Goal: Task Accomplishment & Management: Use online tool/utility

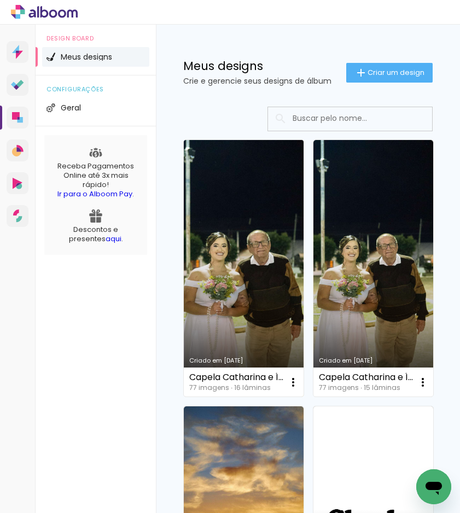
click at [242, 269] on link "Criado em [DATE]" at bounding box center [244, 268] width 120 height 256
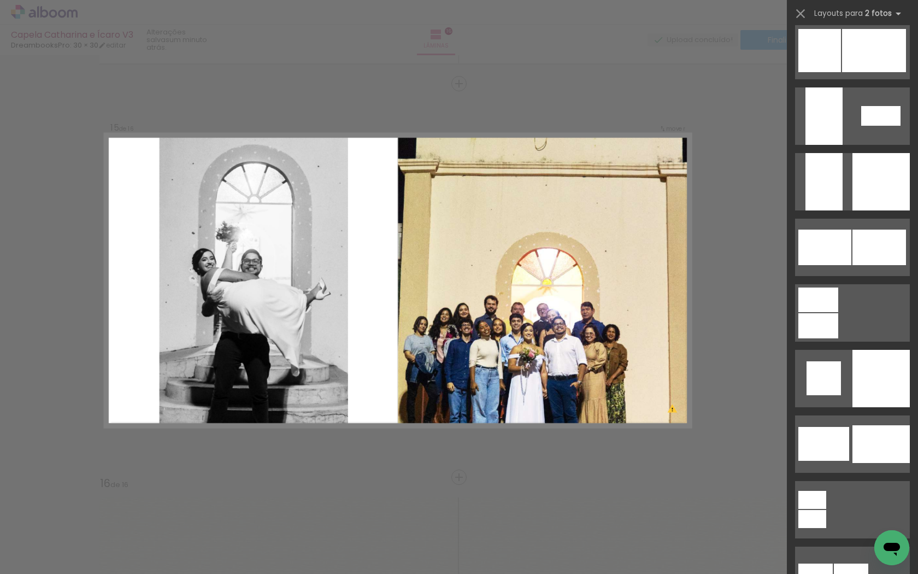
scroll to position [2701, 0]
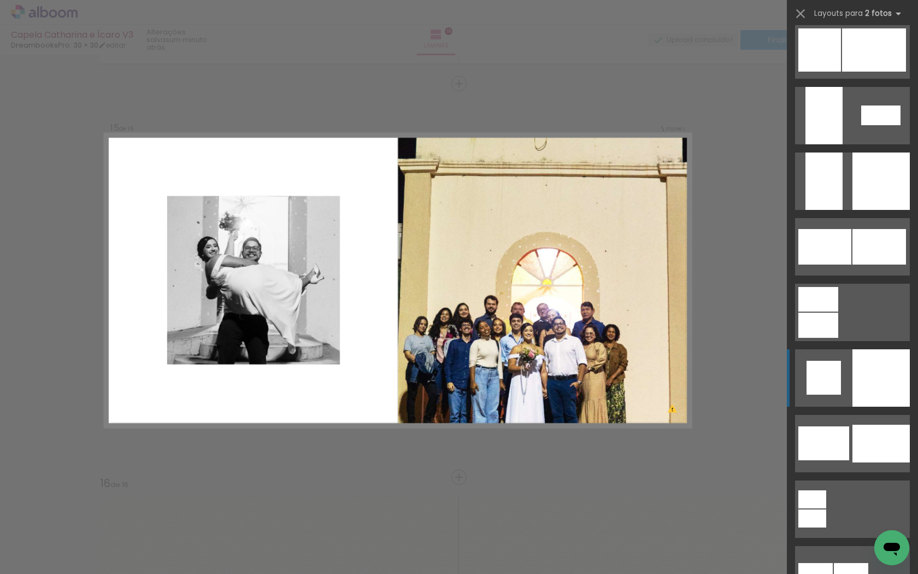
click at [871, 210] on div at bounding box center [881, 180] width 57 height 57
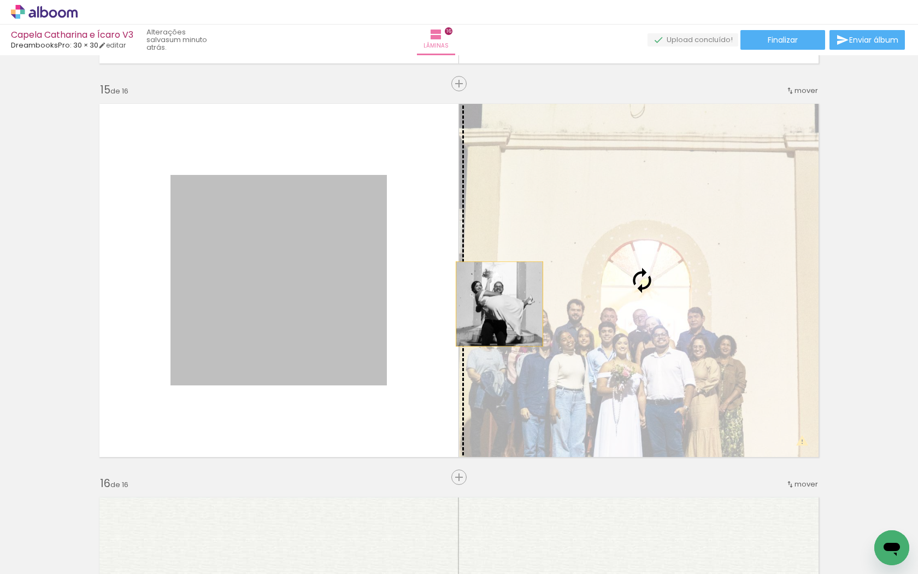
drag, startPoint x: 362, startPoint y: 308, endPoint x: 500, endPoint y: 304, distance: 137.8
click at [0, 0] on slot at bounding box center [0, 0] width 0 height 0
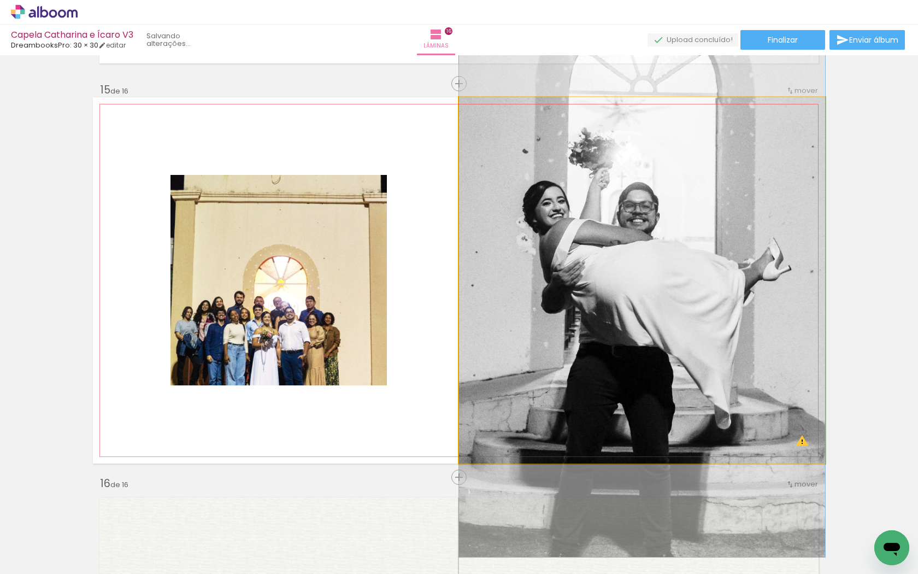
drag, startPoint x: 519, startPoint y: 304, endPoint x: 522, endPoint y: 255, distance: 48.7
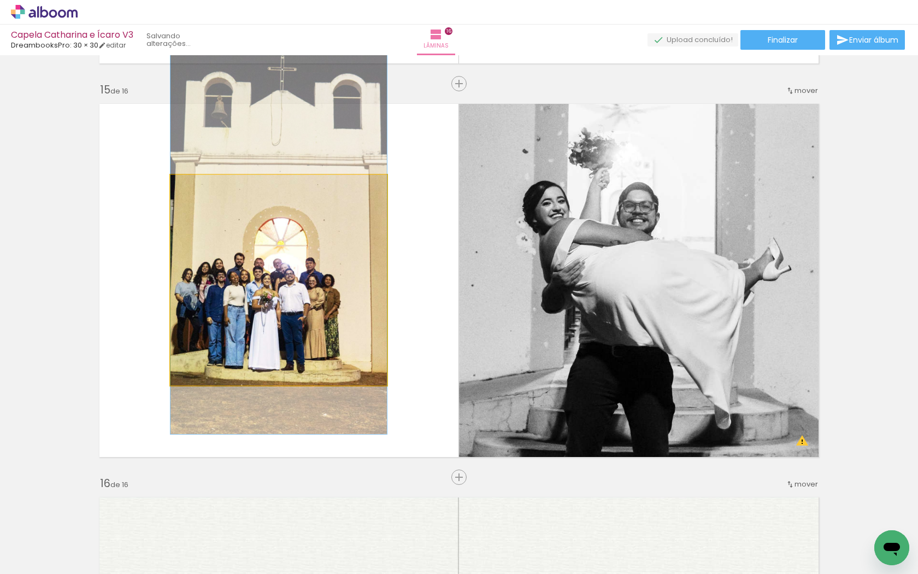
drag, startPoint x: 284, startPoint y: 302, endPoint x: 285, endPoint y: 263, distance: 38.3
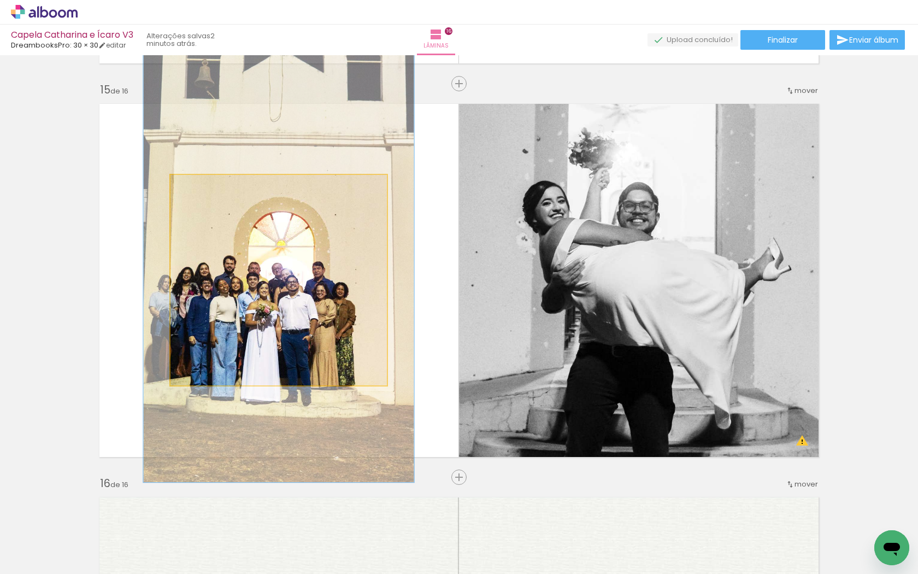
drag, startPoint x: 196, startPoint y: 187, endPoint x: 205, endPoint y: 185, distance: 9.5
type paper-slider "125"
click at [205, 185] on div at bounding box center [206, 186] width 10 height 10
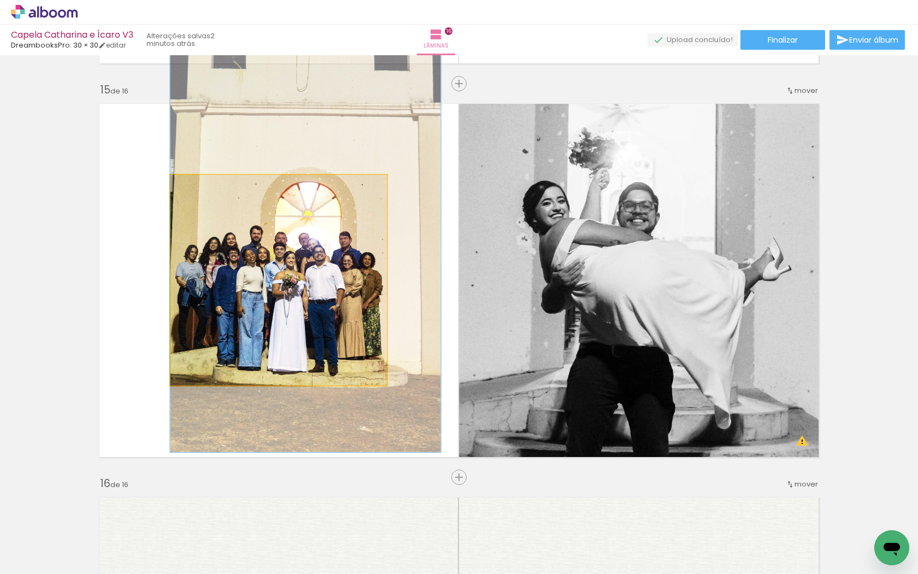
drag, startPoint x: 216, startPoint y: 265, endPoint x: 243, endPoint y: 234, distance: 40.3
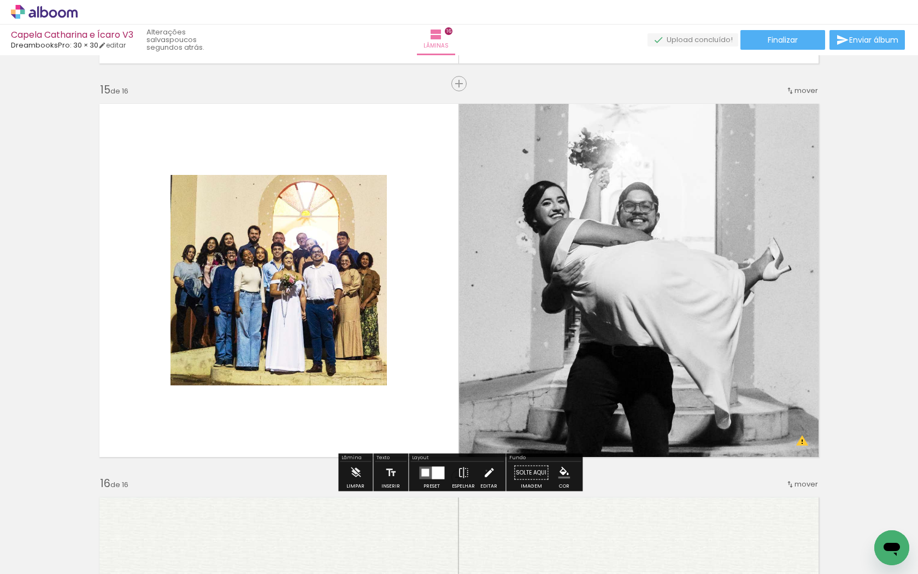
click at [484, 471] on iron-icon at bounding box center [489, 473] width 12 height 22
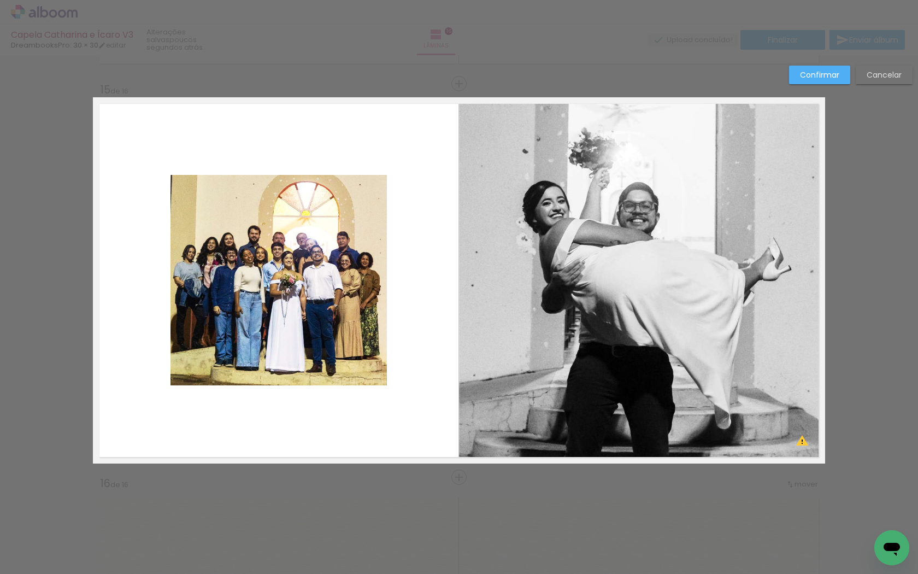
click at [377, 371] on quentale-photo at bounding box center [279, 280] width 216 height 210
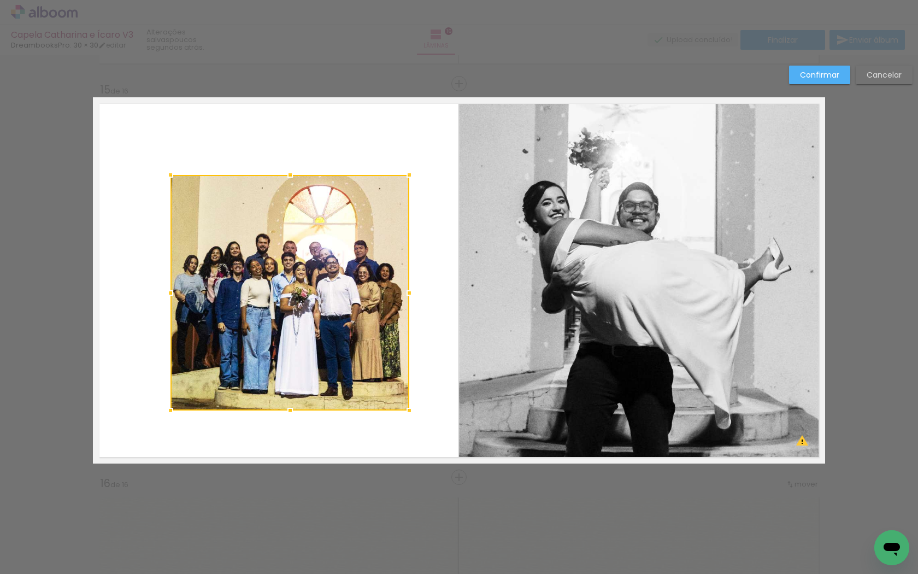
drag, startPoint x: 388, startPoint y: 386, endPoint x: 409, endPoint y: 412, distance: 33.3
click at [409, 412] on div at bounding box center [409, 411] width 22 height 22
click at [180, 188] on quentale-photo at bounding box center [290, 293] width 239 height 236
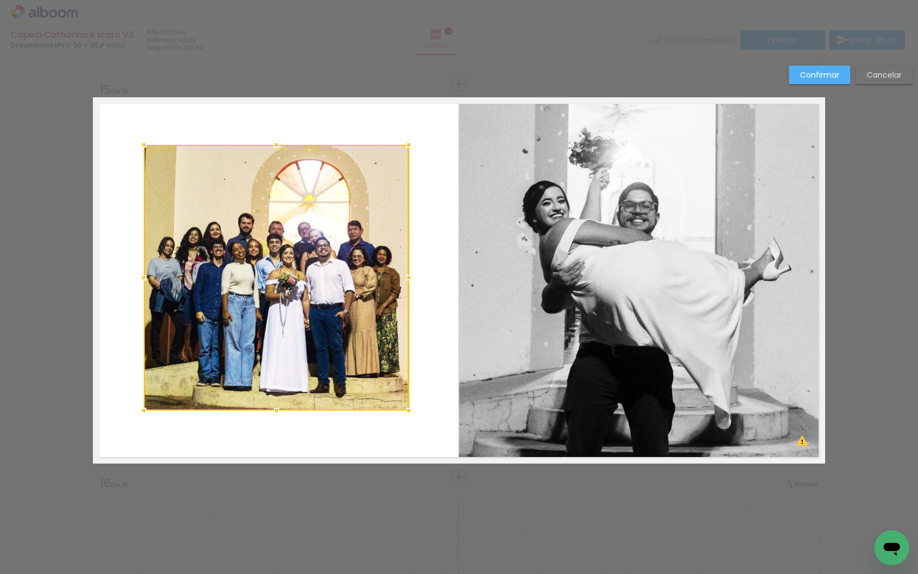
drag, startPoint x: 171, startPoint y: 174, endPoint x: 144, endPoint y: 144, distance: 40.3
click at [144, 144] on div at bounding box center [144, 145] width 22 height 22
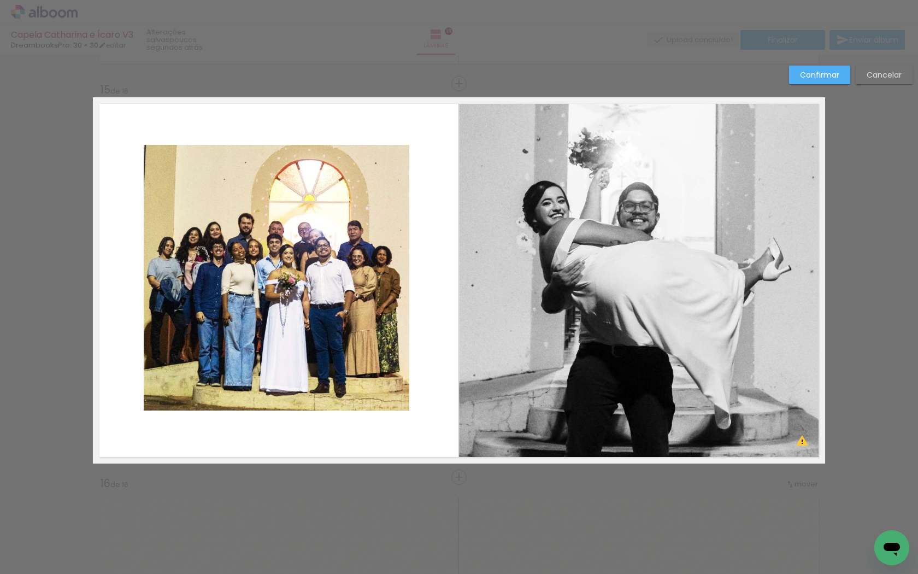
click at [234, 256] on quentale-photo at bounding box center [276, 278] width 265 height 266
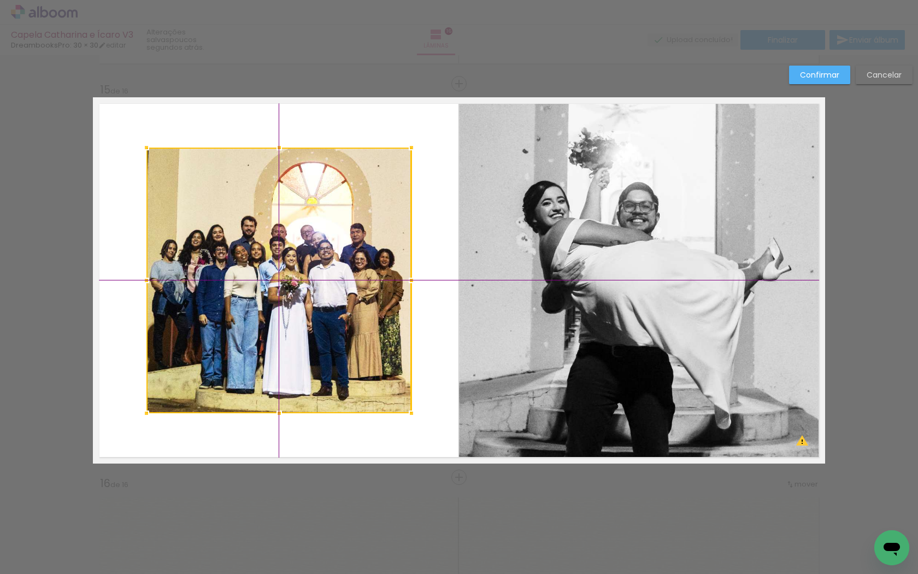
click at [239, 256] on div at bounding box center [278, 281] width 265 height 266
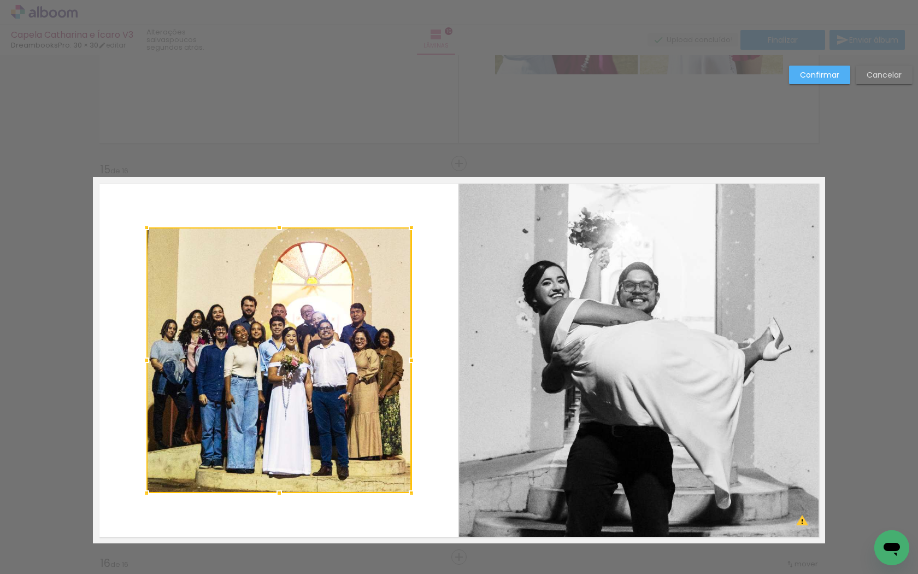
scroll to position [5427, 0]
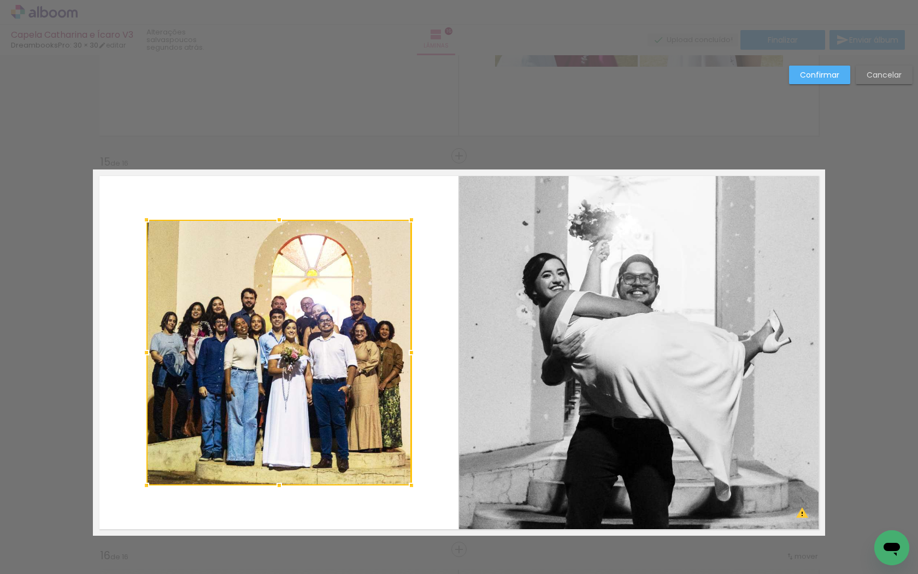
click at [802, 82] on paper-button "Confirmar" at bounding box center [819, 75] width 61 height 19
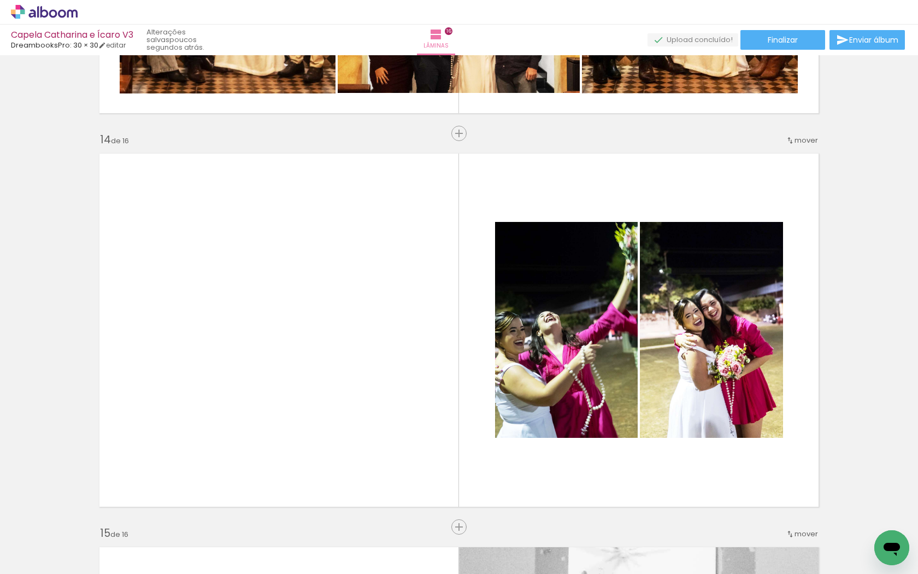
scroll to position [0, 2365]
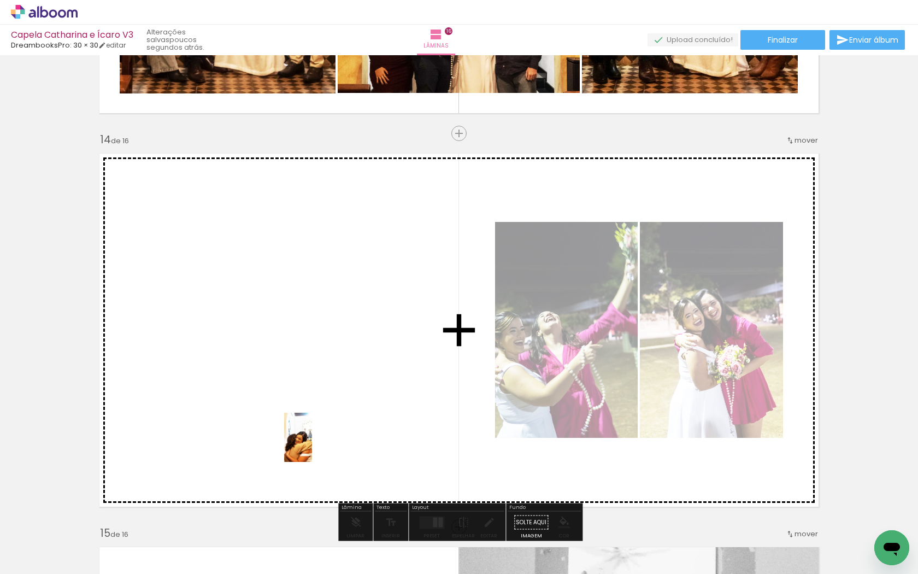
drag, startPoint x: 435, startPoint y: 547, endPoint x: 317, endPoint y: 445, distance: 155.4
click at [317, 445] on quentale-workspace at bounding box center [459, 287] width 918 height 574
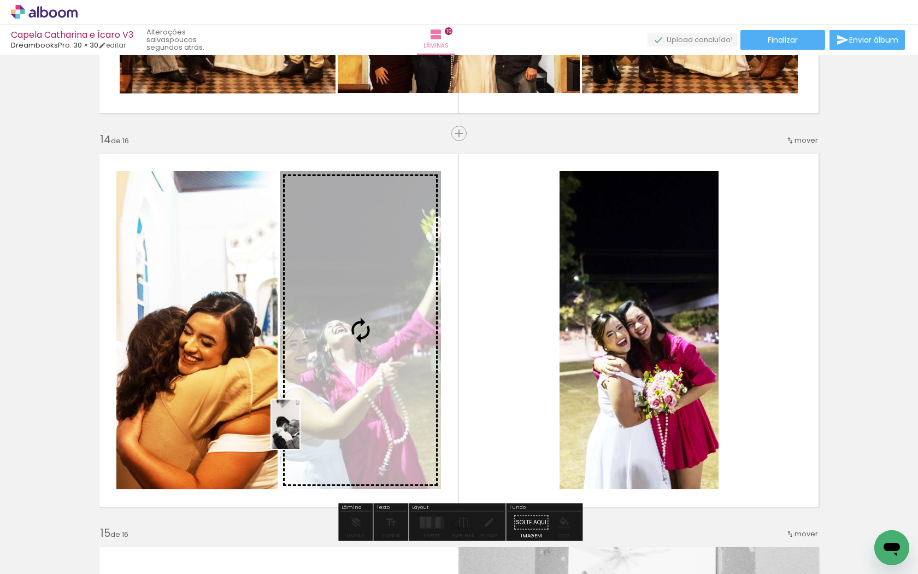
drag, startPoint x: 501, startPoint y: 541, endPoint x: 304, endPoint y: 432, distance: 224.8
click at [304, 432] on quentale-workspace at bounding box center [459, 287] width 918 height 574
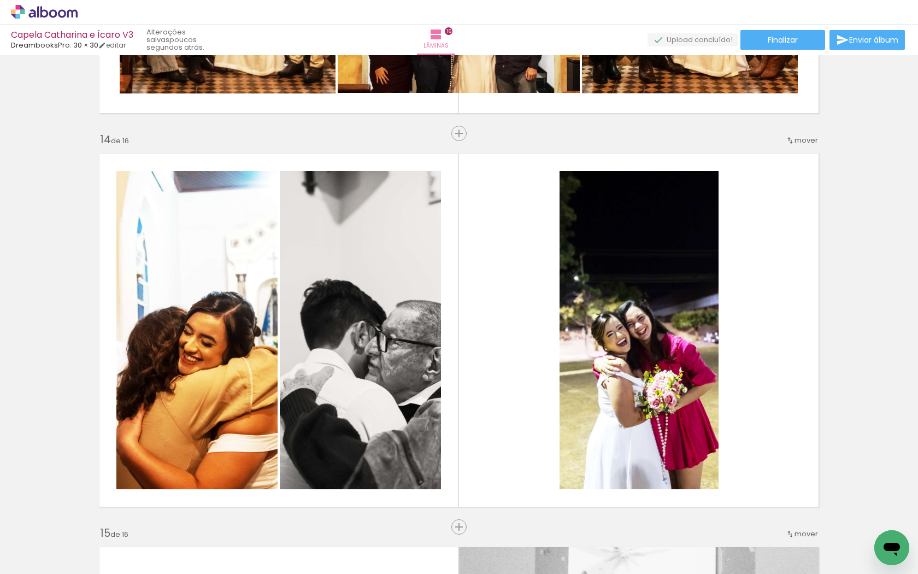
scroll to position [0, 3888]
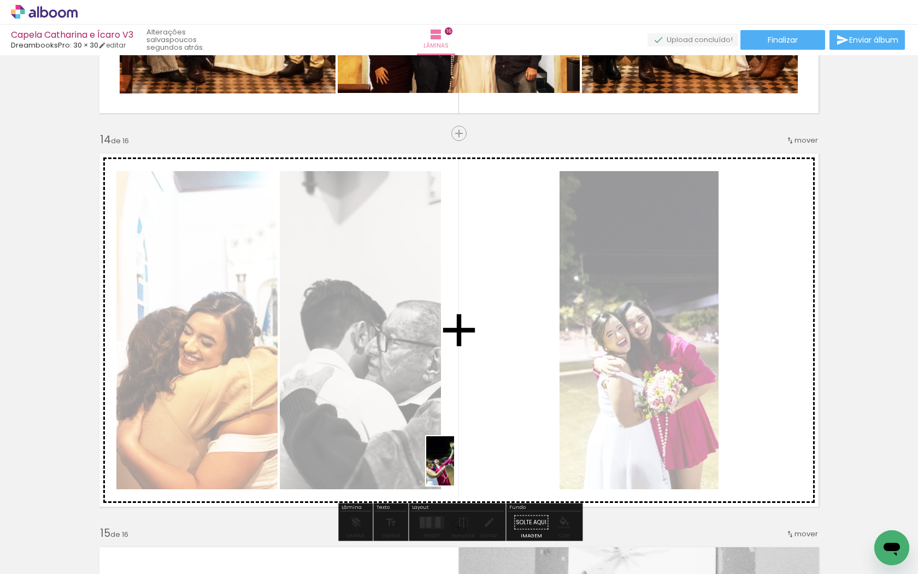
drag, startPoint x: 326, startPoint y: 542, endPoint x: 459, endPoint y: 469, distance: 152.2
click at [459, 469] on quentale-workspace at bounding box center [459, 287] width 918 height 574
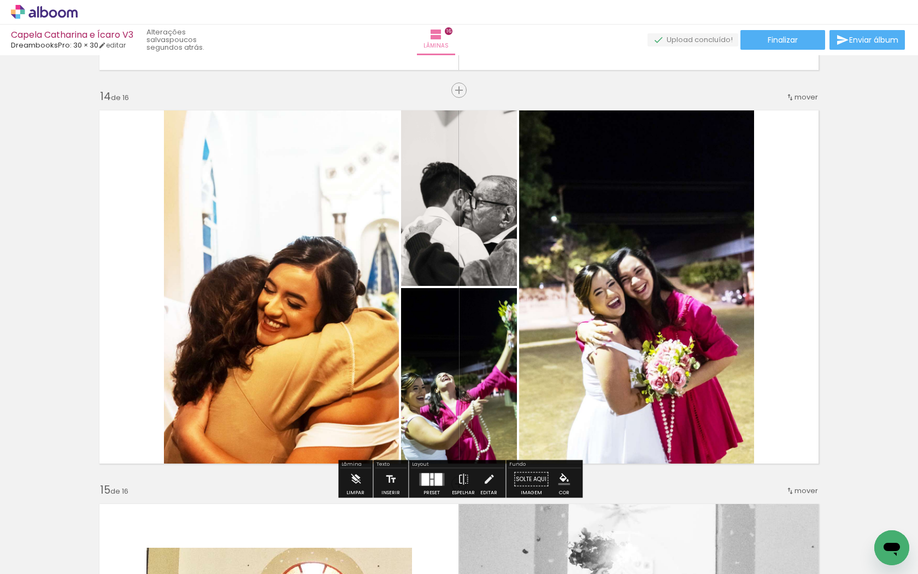
scroll to position [5101, 0]
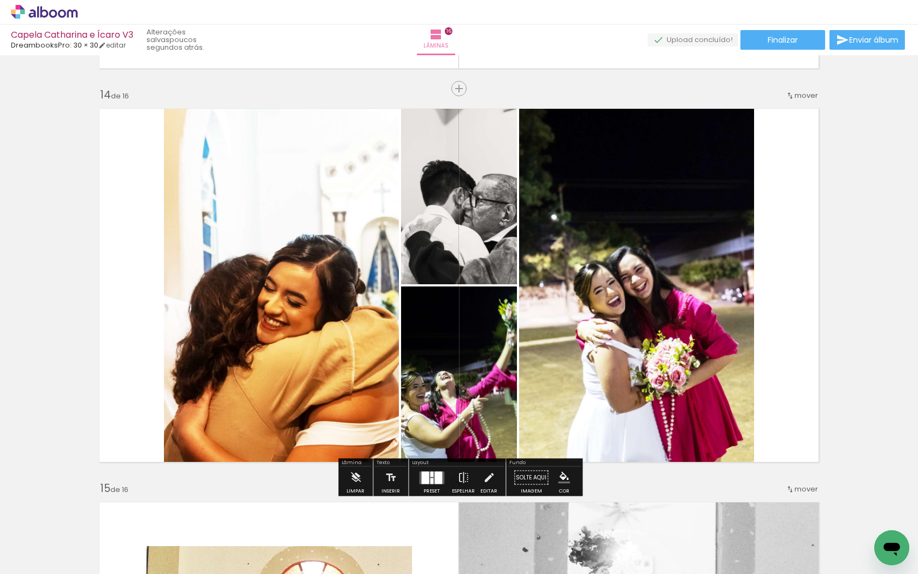
click at [431, 477] on quentale-layouter at bounding box center [431, 477] width 25 height 13
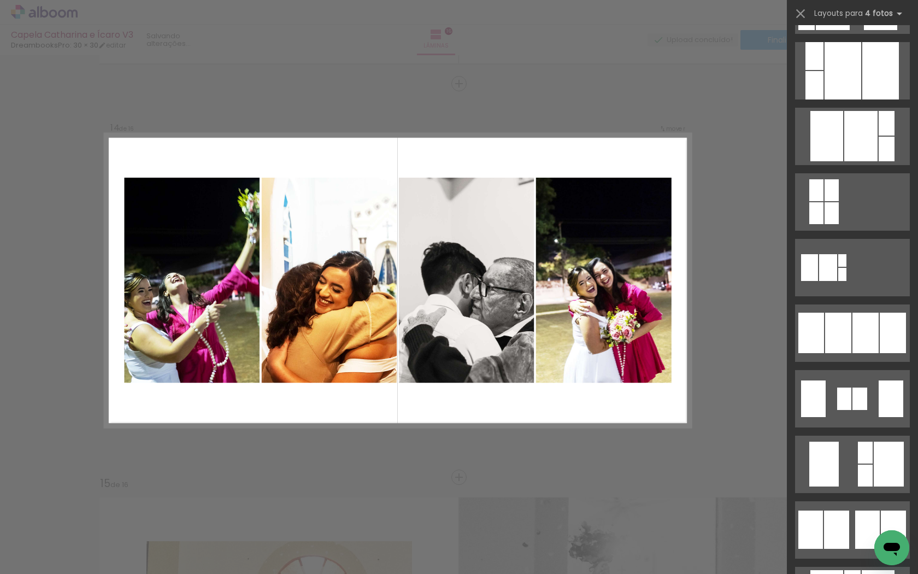
scroll to position [518, 0]
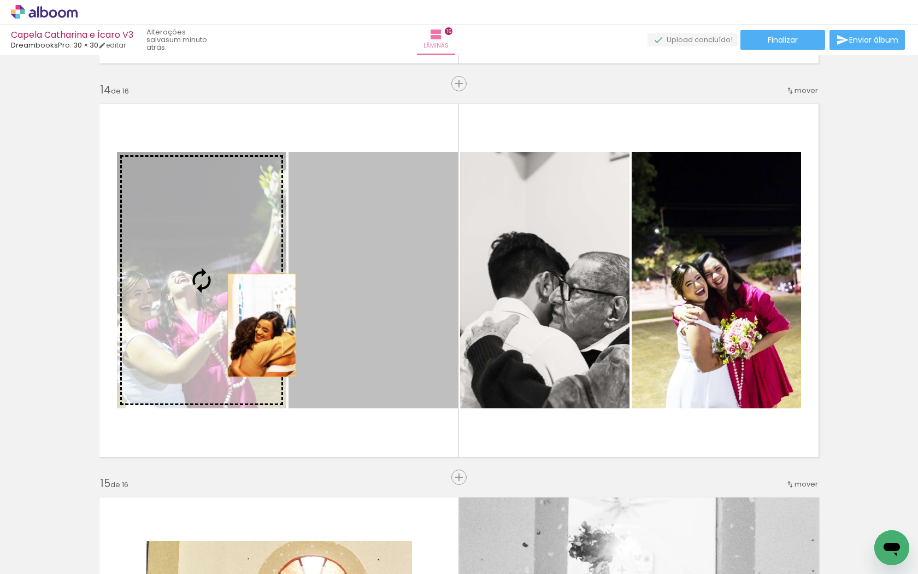
drag, startPoint x: 384, startPoint y: 318, endPoint x: 262, endPoint y: 325, distance: 122.1
click at [0, 0] on slot at bounding box center [0, 0] width 0 height 0
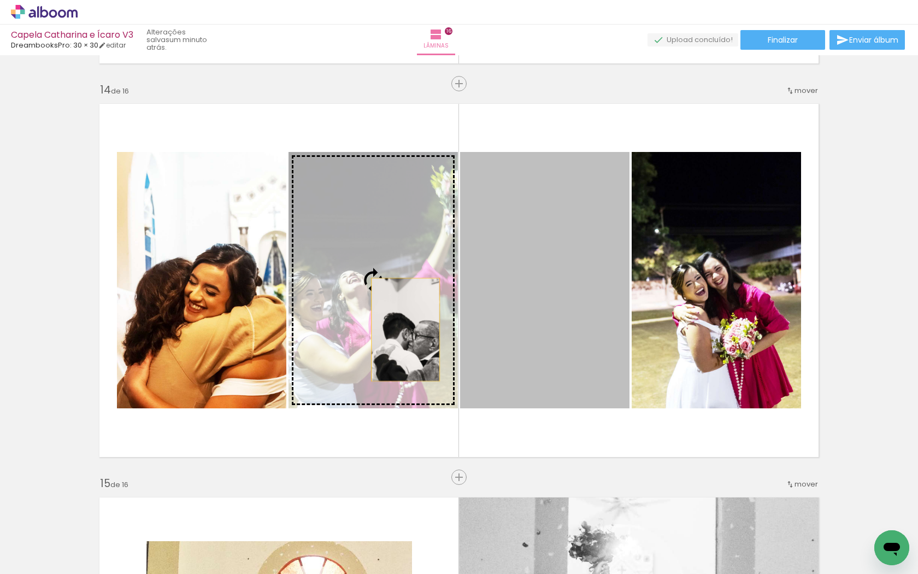
drag, startPoint x: 511, startPoint y: 322, endPoint x: 406, endPoint y: 330, distance: 105.2
click at [0, 0] on slot at bounding box center [0, 0] width 0 height 0
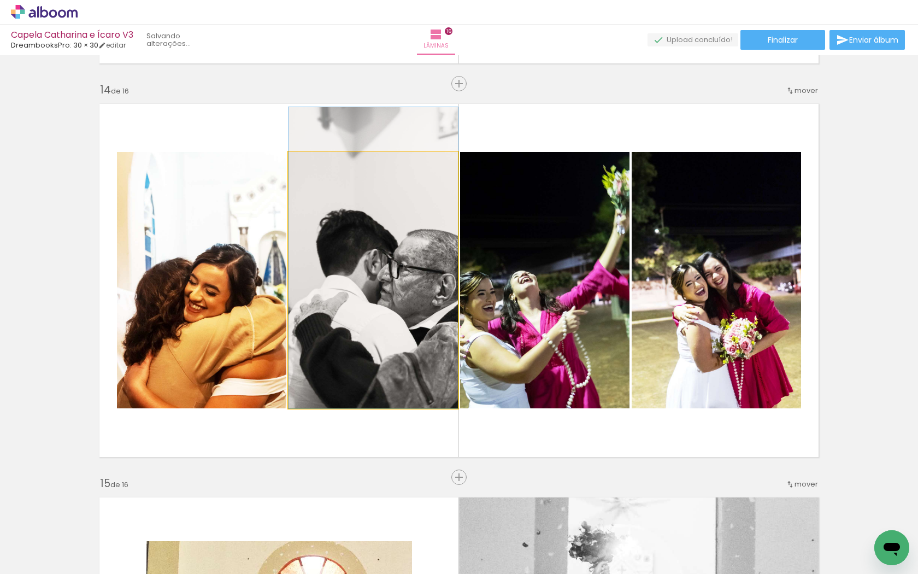
drag, startPoint x: 406, startPoint y: 330, endPoint x: 408, endPoint y: 295, distance: 35.1
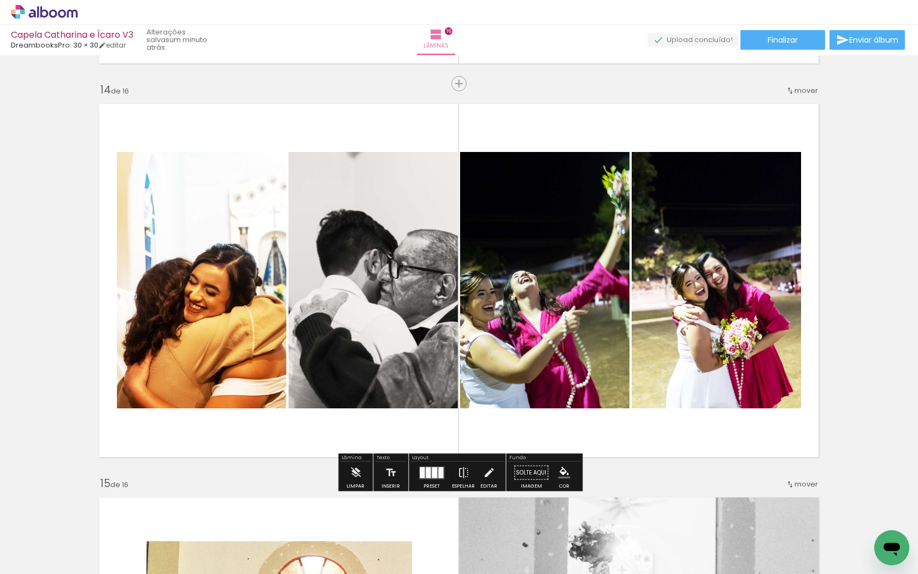
click at [221, 298] on quentale-photo at bounding box center [201, 280] width 169 height 256
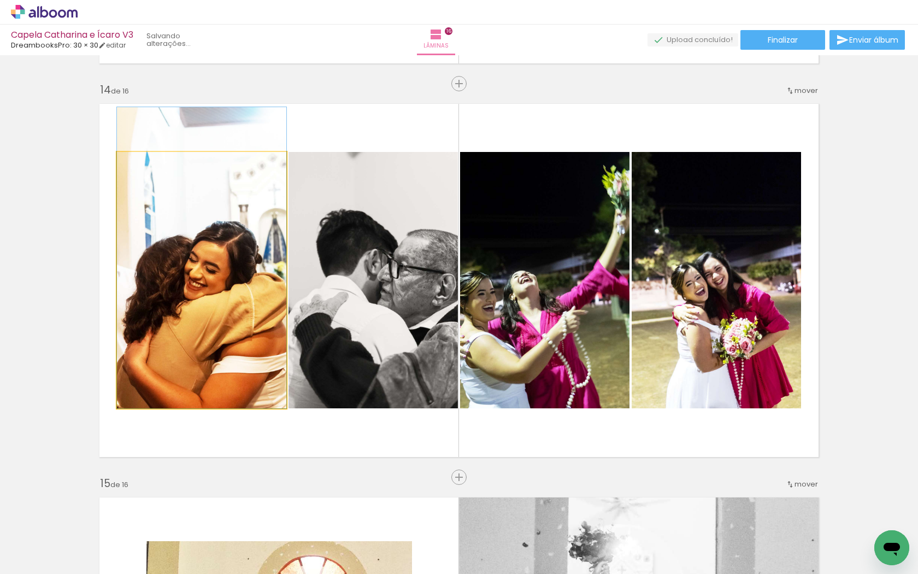
drag, startPoint x: 221, startPoint y: 298, endPoint x: 222, endPoint y: 269, distance: 28.4
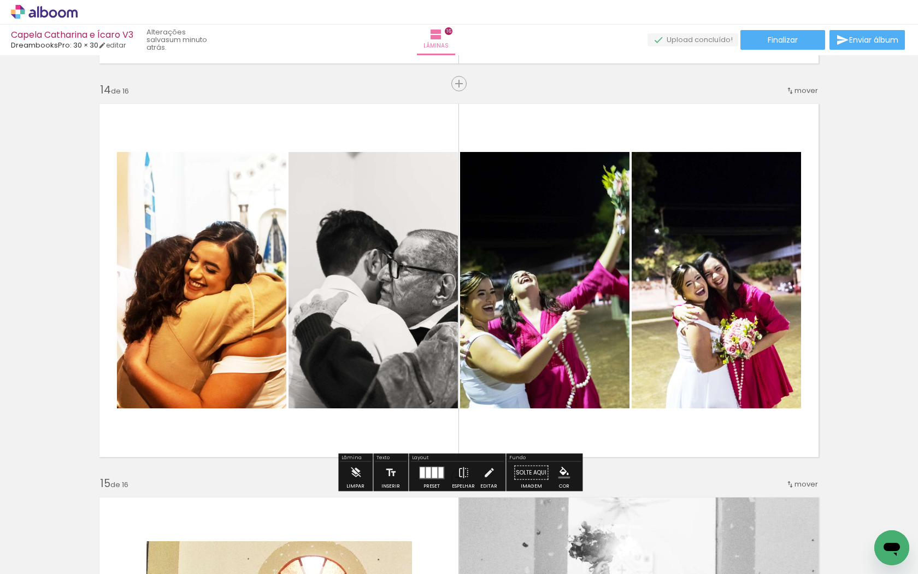
click at [0, 0] on slot "P&B" at bounding box center [0, 0] width 0 height 0
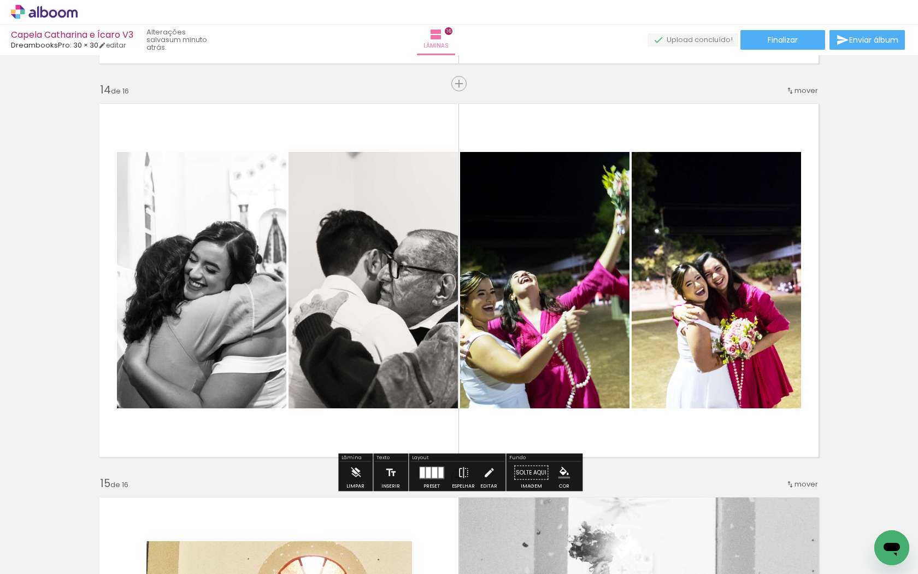
click at [557, 313] on quentale-photo at bounding box center [544, 280] width 169 height 256
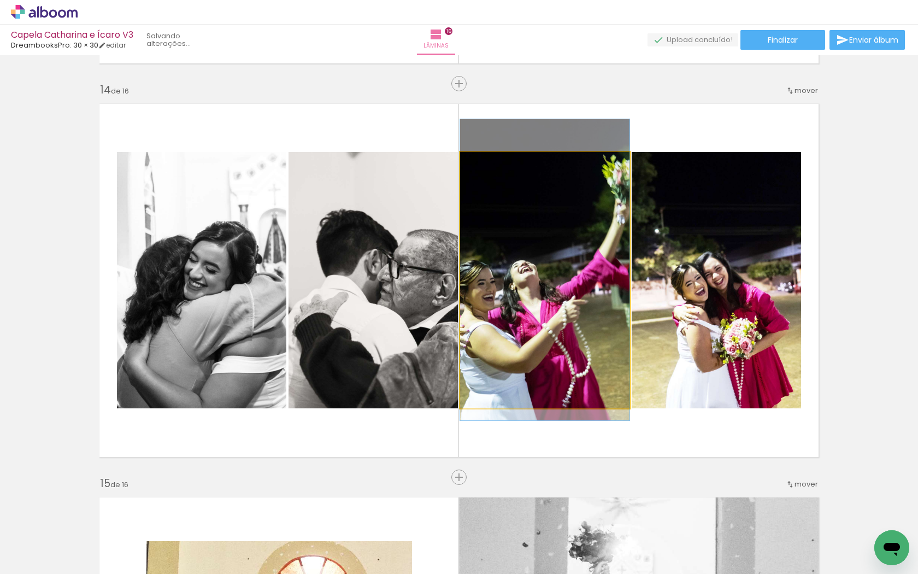
drag, startPoint x: 557, startPoint y: 313, endPoint x: 558, endPoint y: 302, distance: 10.4
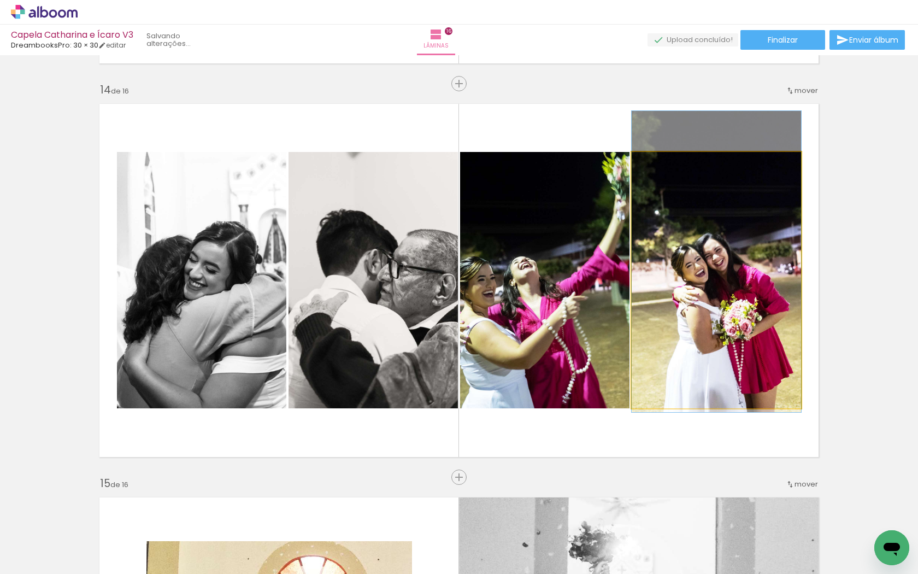
drag, startPoint x: 720, startPoint y: 300, endPoint x: 719, endPoint y: 281, distance: 18.6
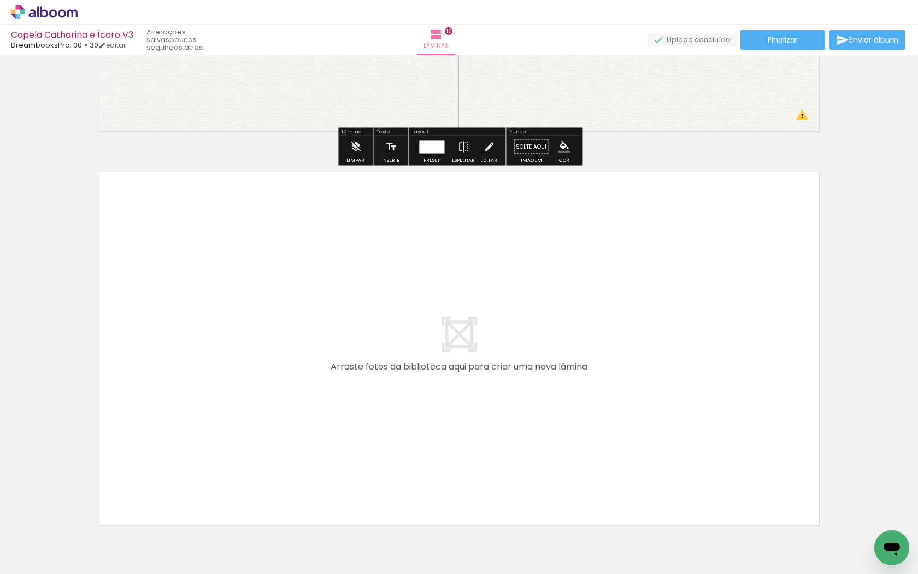
scroll to position [6282, 0]
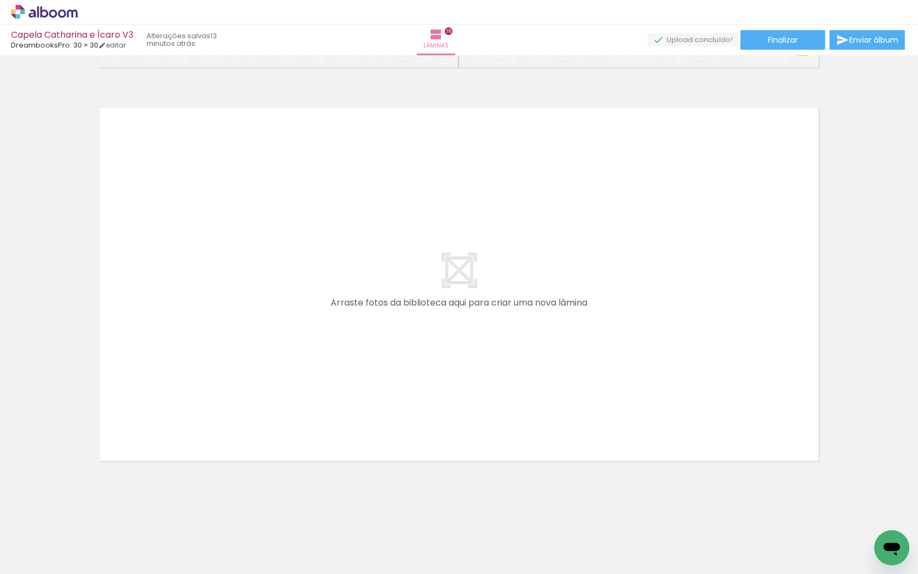
scroll to position [0, 3888]
click at [47, 554] on span "Adicionar Fotos" at bounding box center [38, 559] width 33 height 12
click at [0, 0] on input "file" at bounding box center [0, 0] width 0 height 0
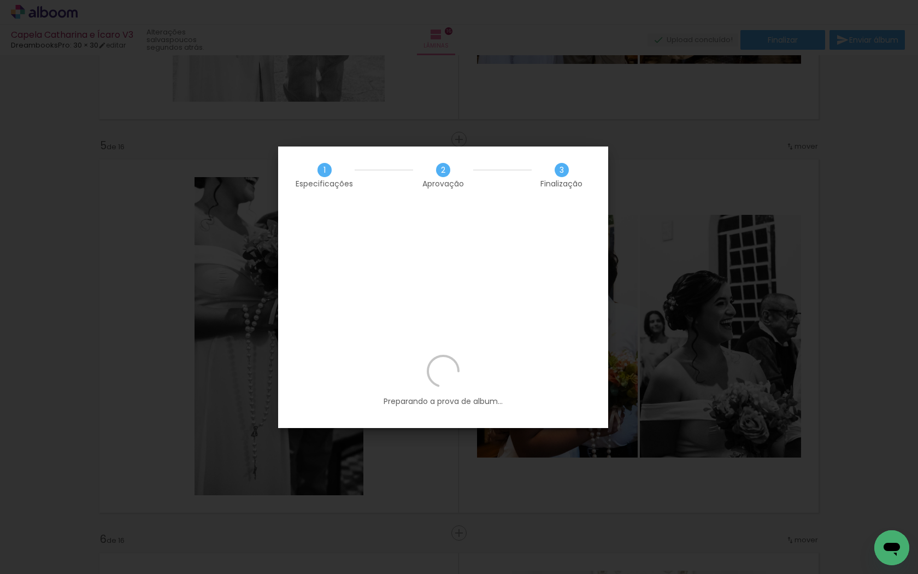
scroll to position [0, 731]
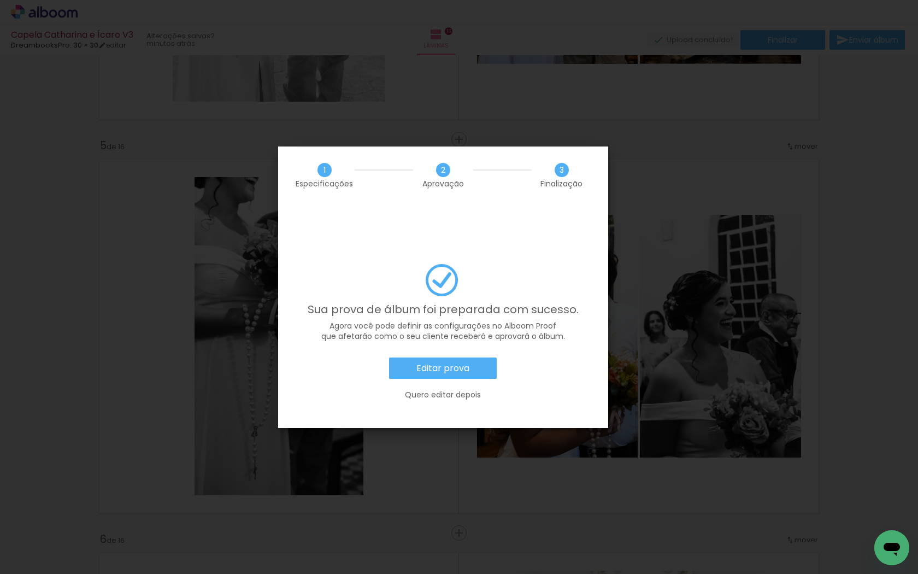
click at [0, 0] on slot "Editar prova" at bounding box center [0, 0] width 0 height 0
